Goal: Task Accomplishment & Management: Use online tool/utility

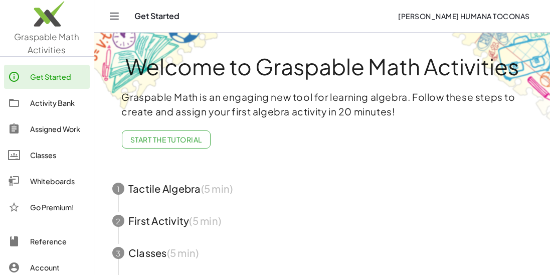
click at [40, 154] on div "Classes" at bounding box center [58, 155] width 56 height 12
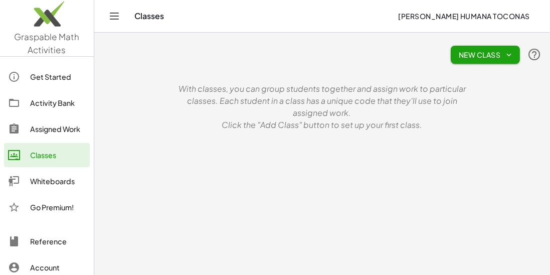
click at [473, 56] on span "New Class" at bounding box center [485, 54] width 53 height 9
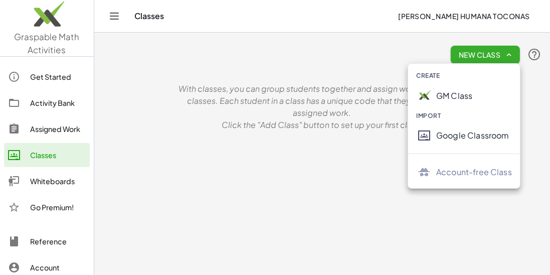
click at [460, 91] on div "GM Class" at bounding box center [474, 96] width 76 height 12
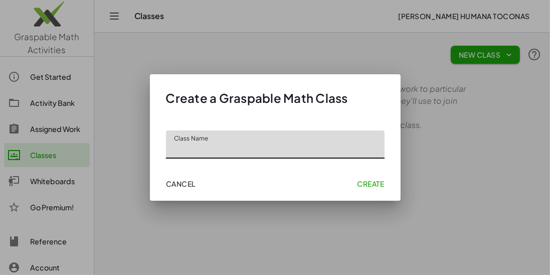
click at [177, 182] on span "Cancel" at bounding box center [181, 183] width 30 height 9
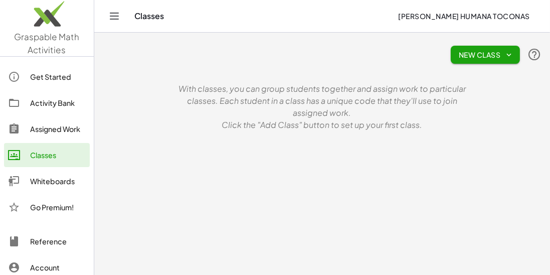
click at [56, 76] on div "Get Started" at bounding box center [58, 77] width 56 height 12
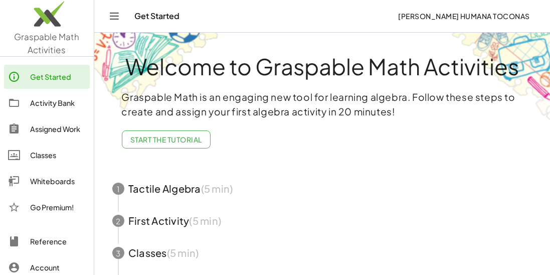
click at [111, 20] on icon "Toggle navigation" at bounding box center [114, 16] width 12 height 12
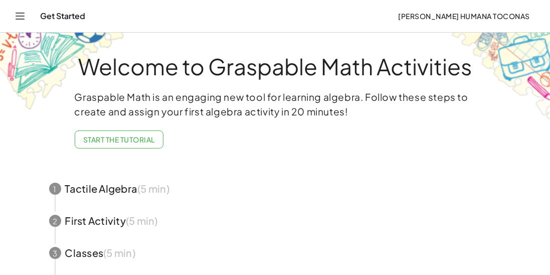
click at [487, 16] on span "[PERSON_NAME] Humana Toconas" at bounding box center [464, 16] width 132 height 9
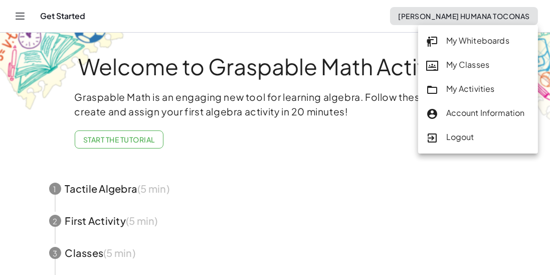
click at [496, 41] on div "My Whiteboards" at bounding box center [478, 41] width 104 height 13
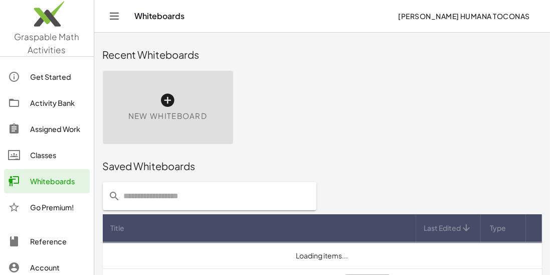
click at [183, 107] on div "New Whiteboard" at bounding box center [168, 107] width 130 height 73
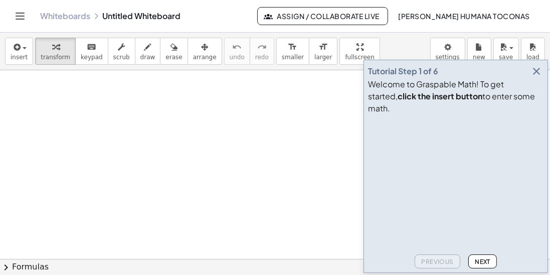
click at [543, 78] on button "button" at bounding box center [536, 71] width 14 height 14
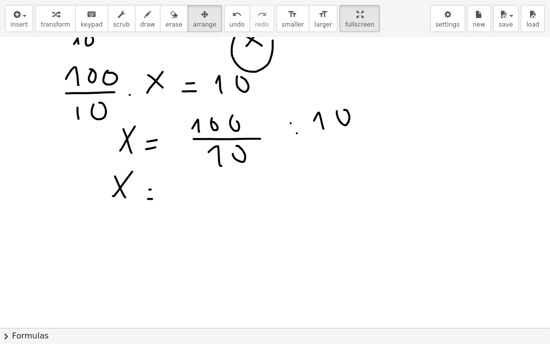
scroll to position [406, 0]
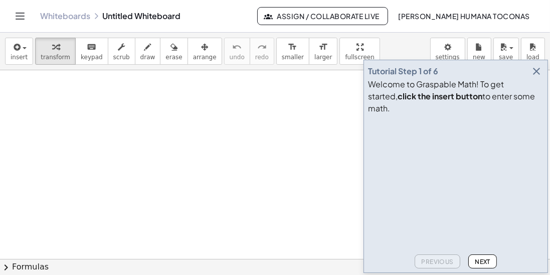
click at [542, 77] on icon "button" at bounding box center [536, 71] width 12 height 12
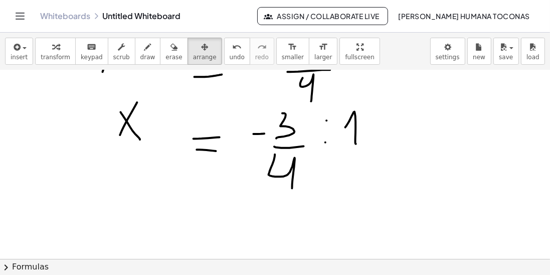
scroll to position [139, 0]
